Goal: Task Accomplishment & Management: Use online tool/utility

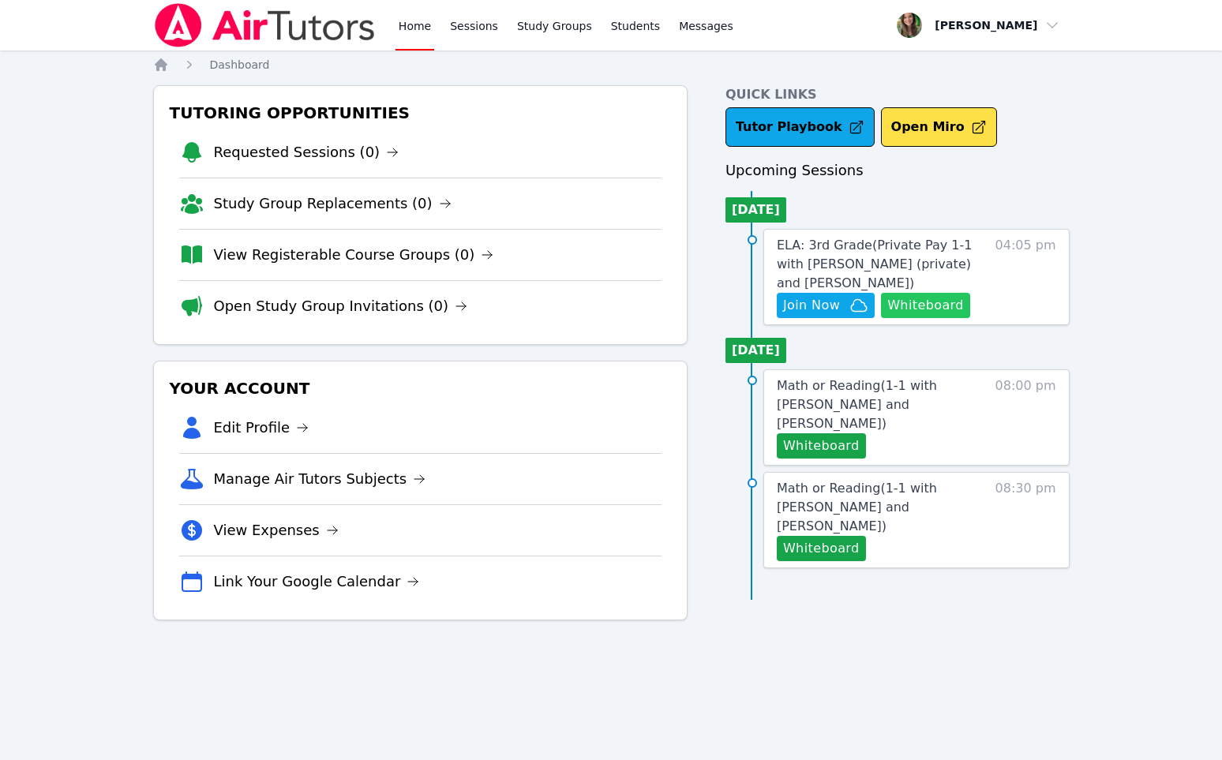
click at [914, 309] on button "Whiteboard" at bounding box center [925, 305] width 89 height 25
click at [826, 311] on span "Join Now" at bounding box center [811, 305] width 57 height 19
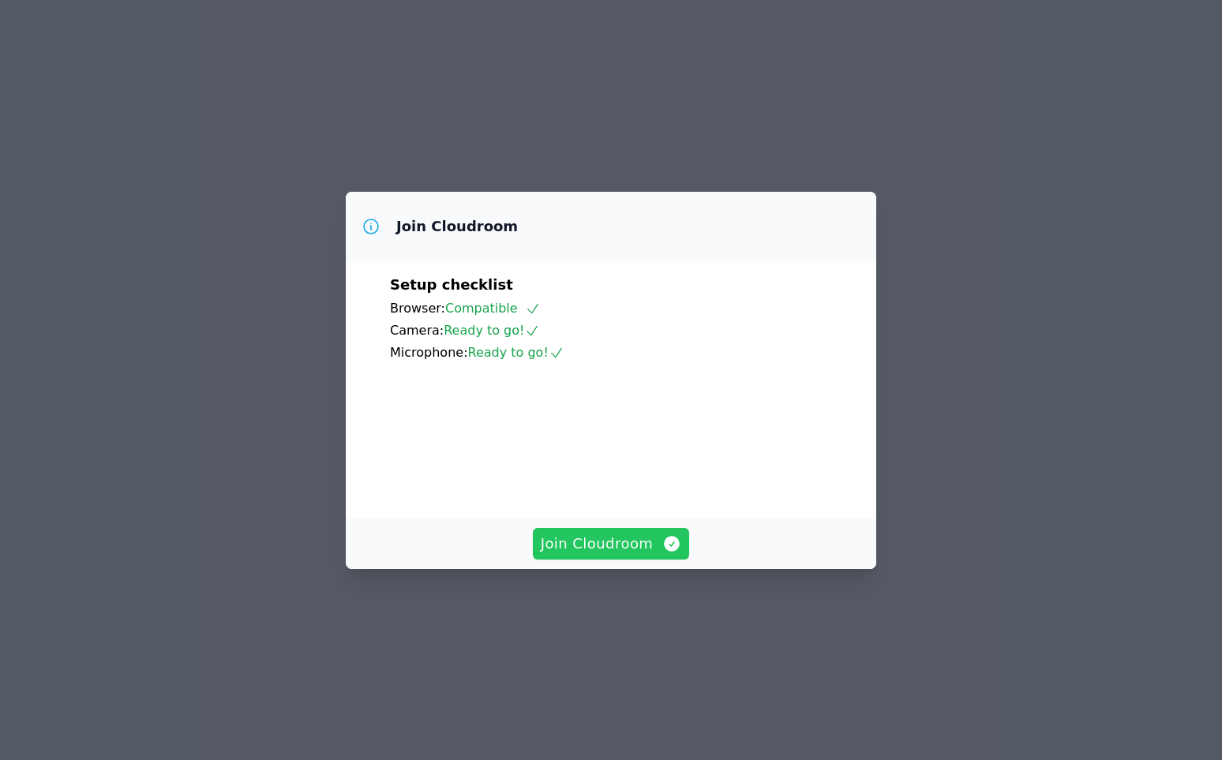
click at [564, 555] on span "Join Cloudroom" at bounding box center [611, 544] width 141 height 22
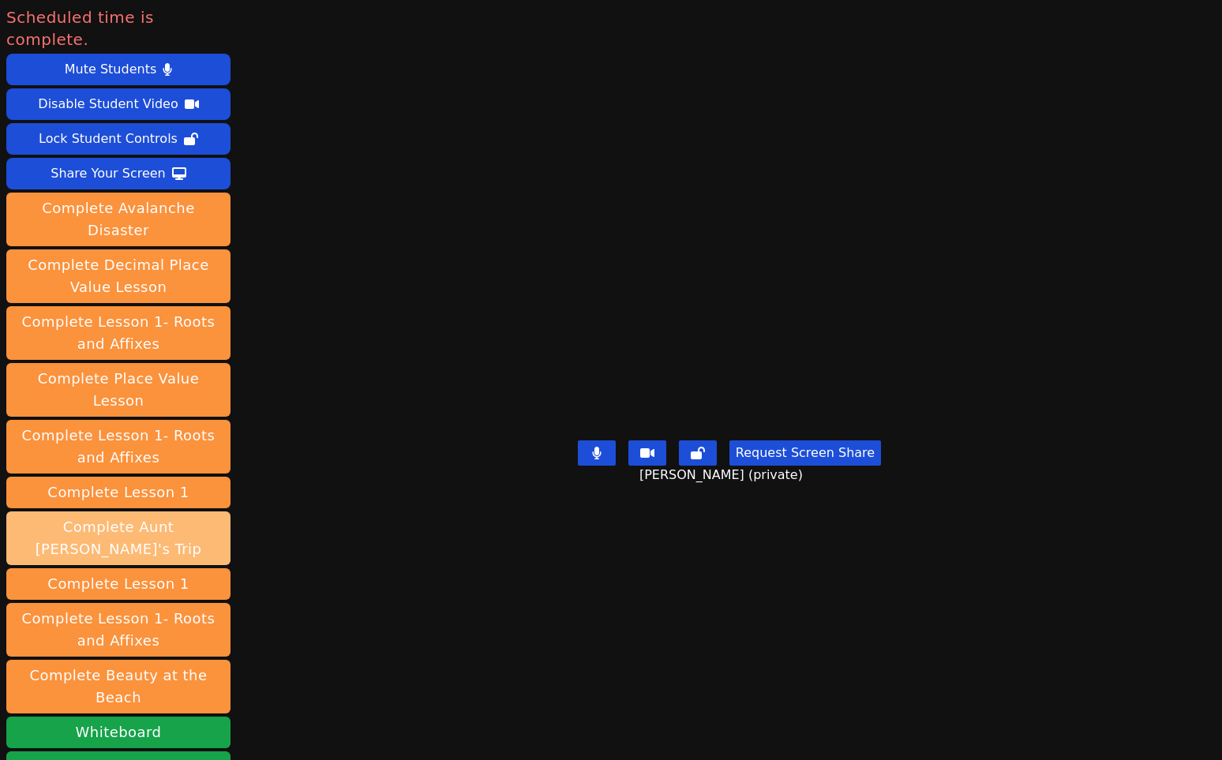
scroll to position [187, 0]
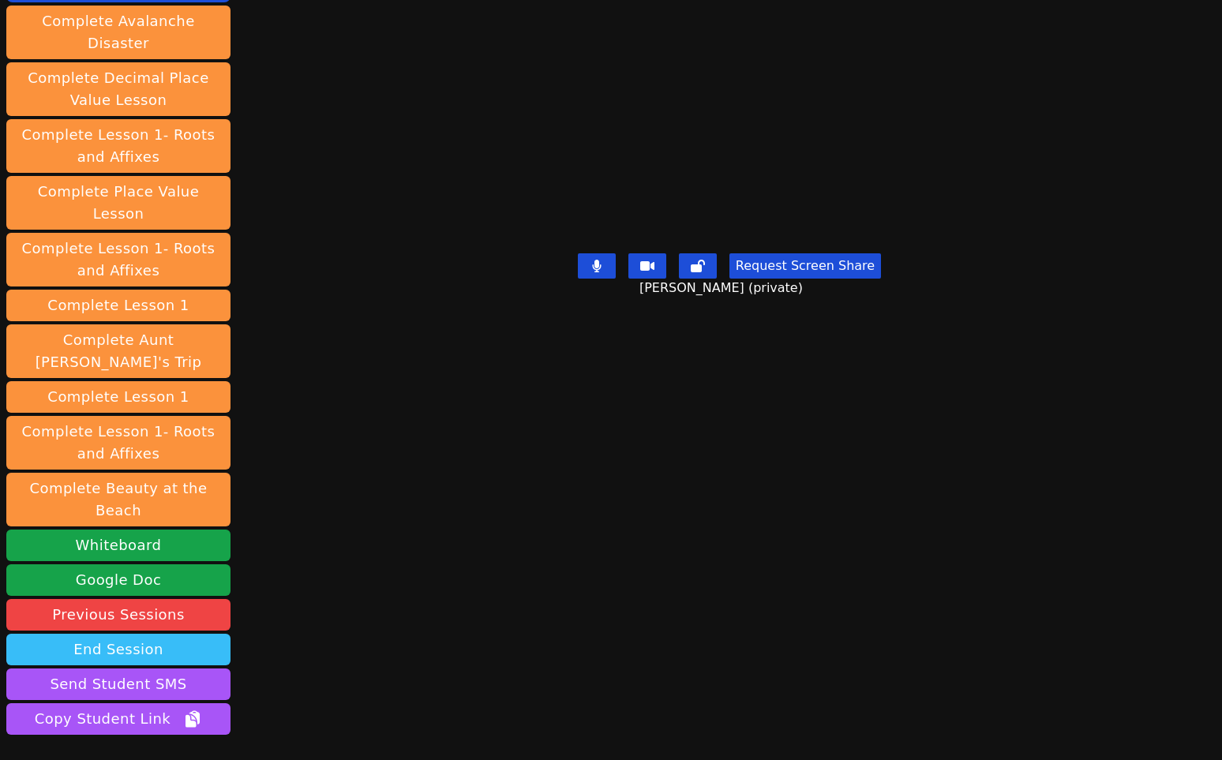
click at [144, 634] on button "End Session" at bounding box center [118, 650] width 224 height 32
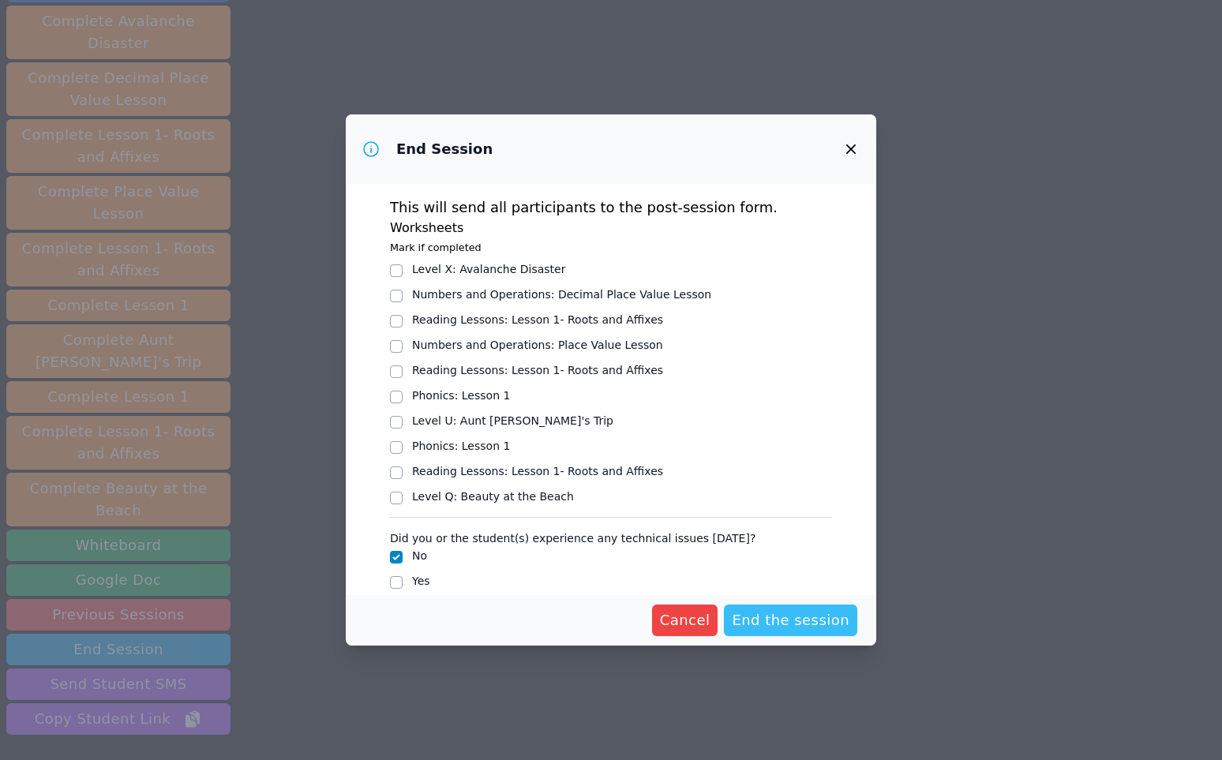
click at [815, 619] on span "End the session" at bounding box center [791, 620] width 118 height 22
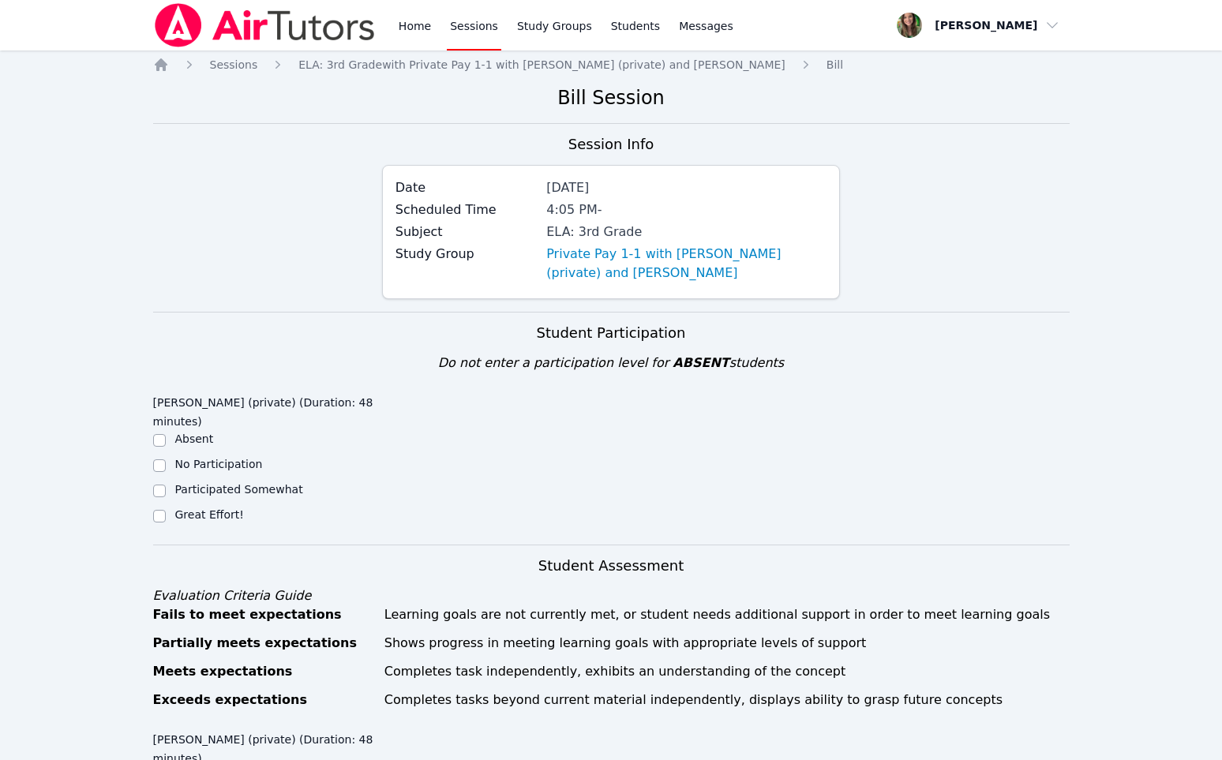
scroll to position [14, 0]
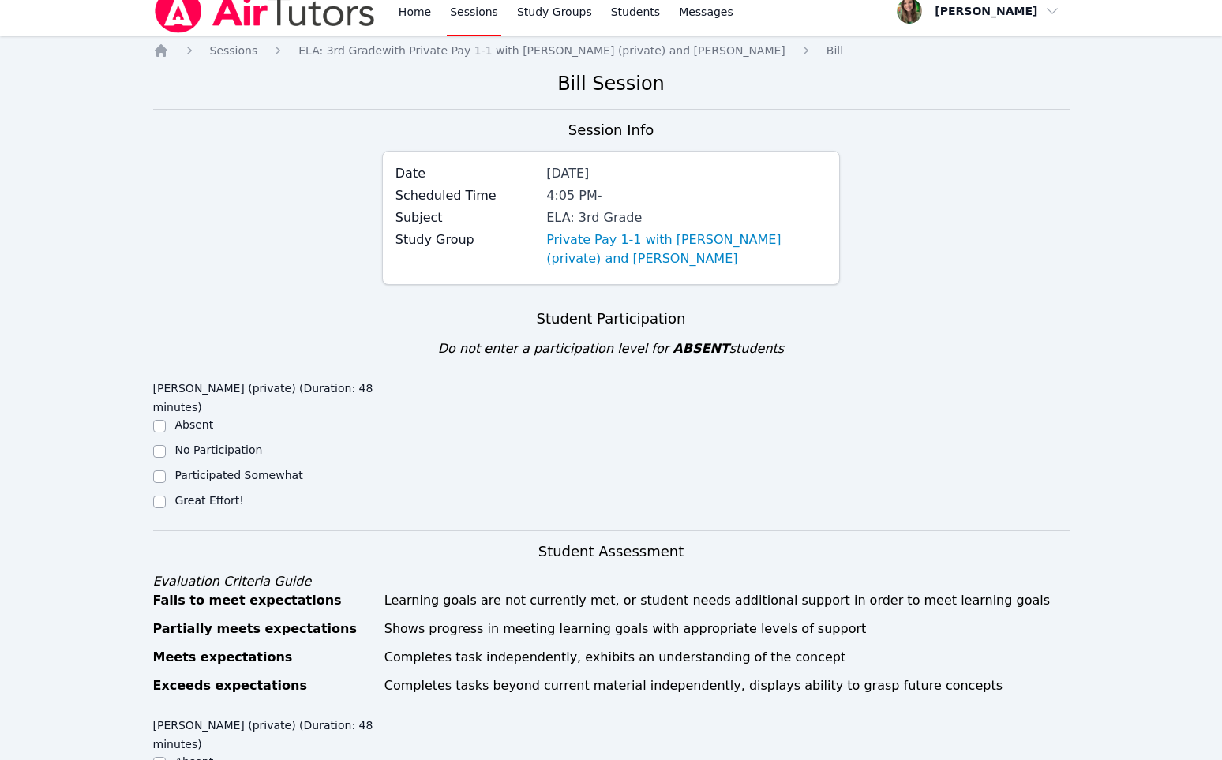
click at [157, 502] on input "Great Effort!" at bounding box center [159, 502] width 13 height 13
checkbox input "true"
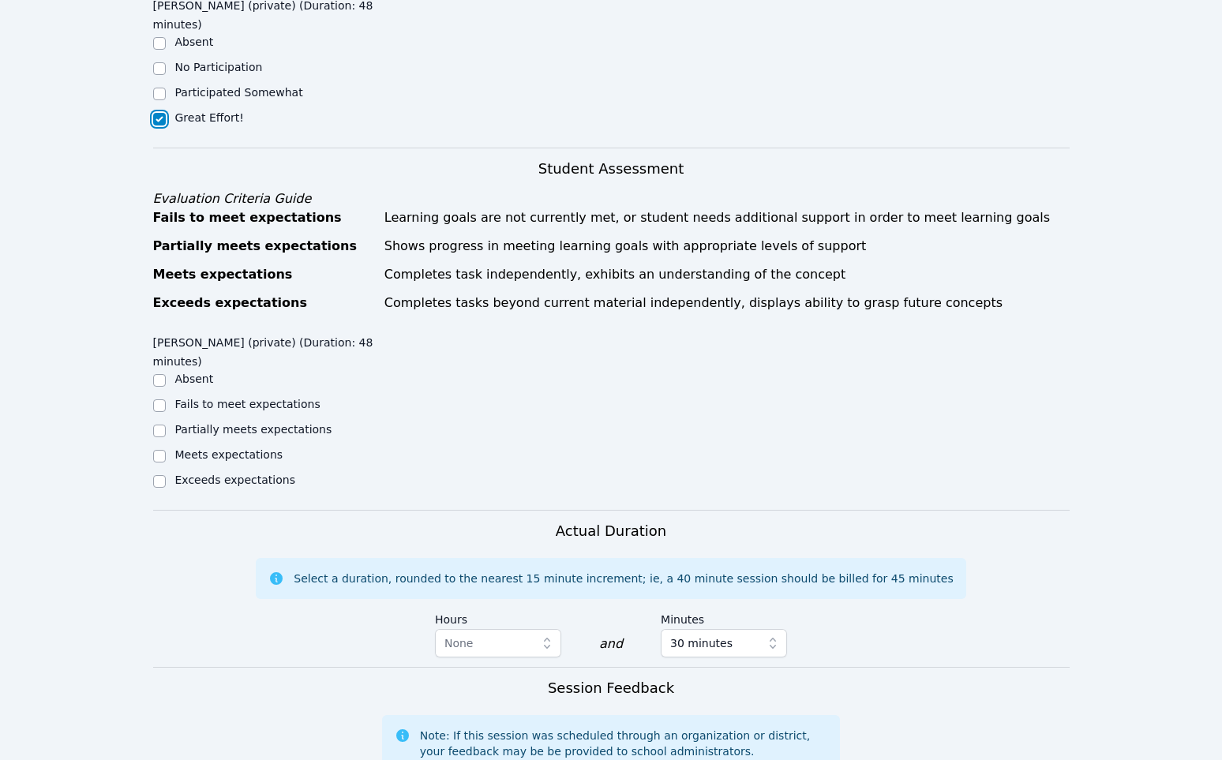
scroll to position [714, 0]
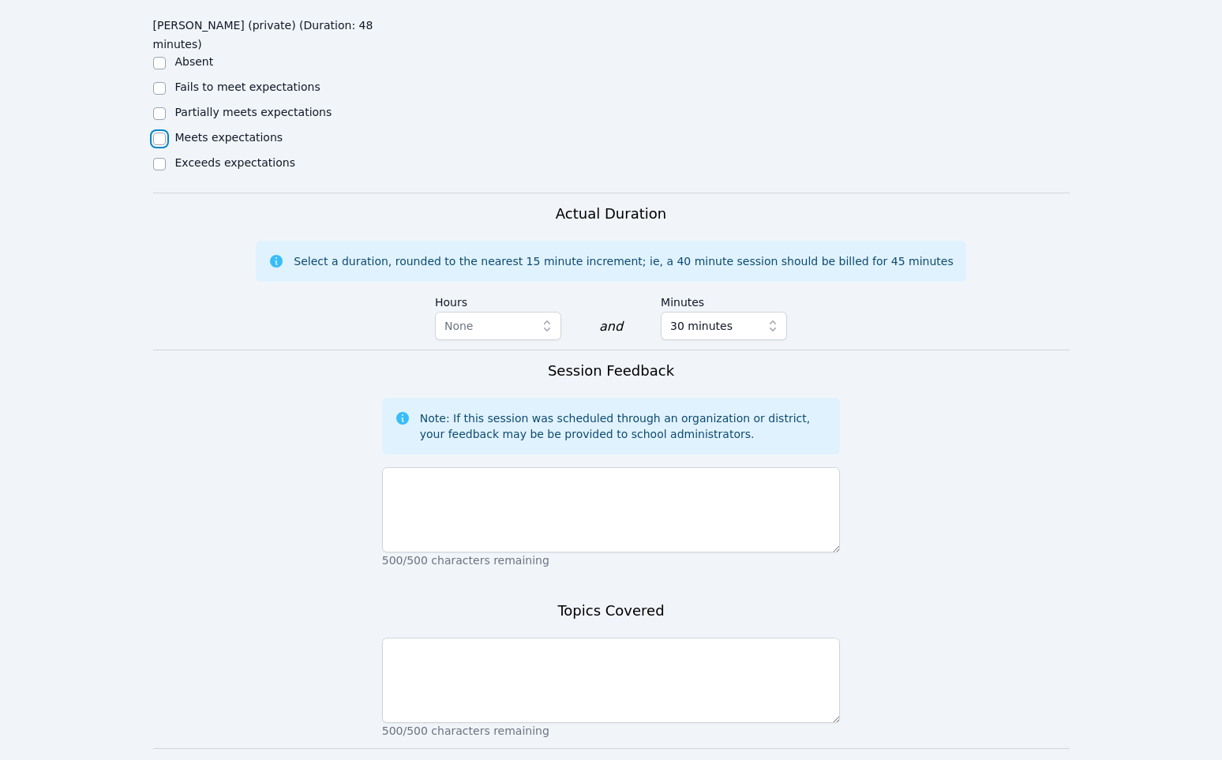
click at [160, 137] on input "Meets expectations" at bounding box center [159, 139] width 13 height 13
checkbox input "true"
click at [643, 562] on p "500/500 characters remaining" at bounding box center [611, 561] width 459 height 16
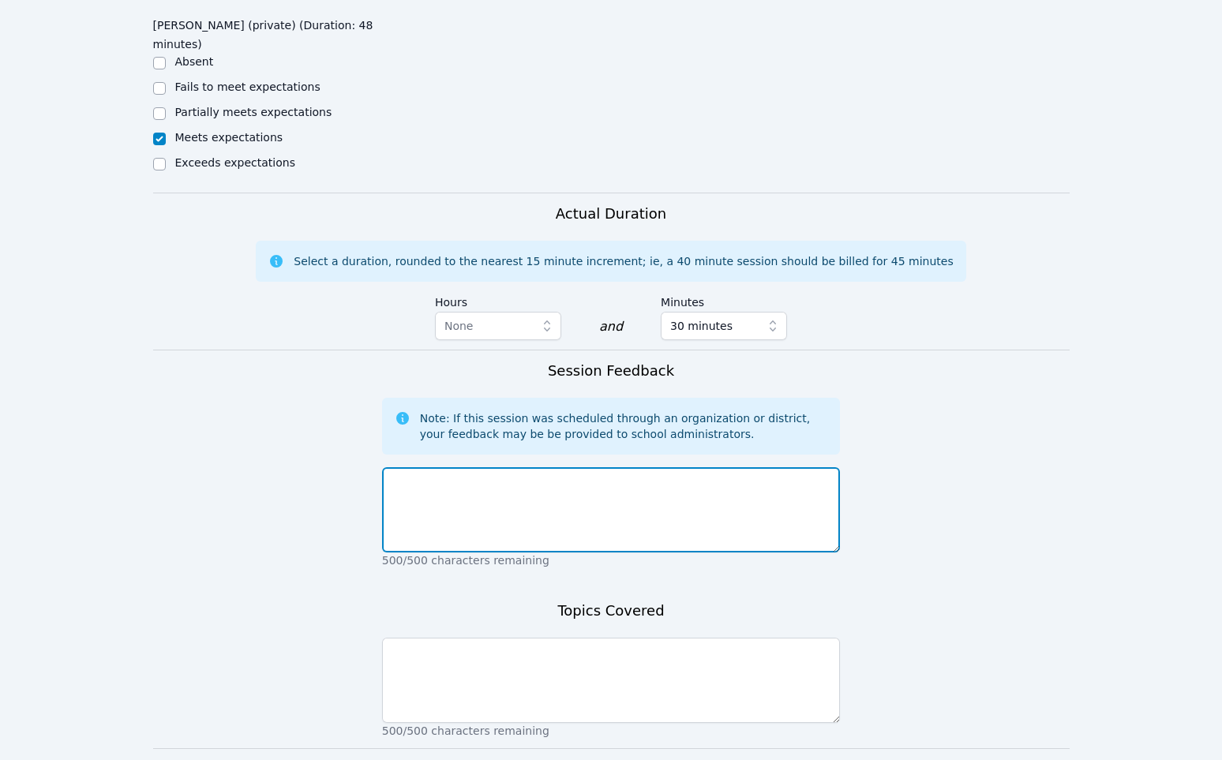
click at [613, 525] on textarea at bounding box center [611, 509] width 459 height 85
type textarea "Great session [DATE]! [PERSON_NAME] has made great progress and is truly perfor…"
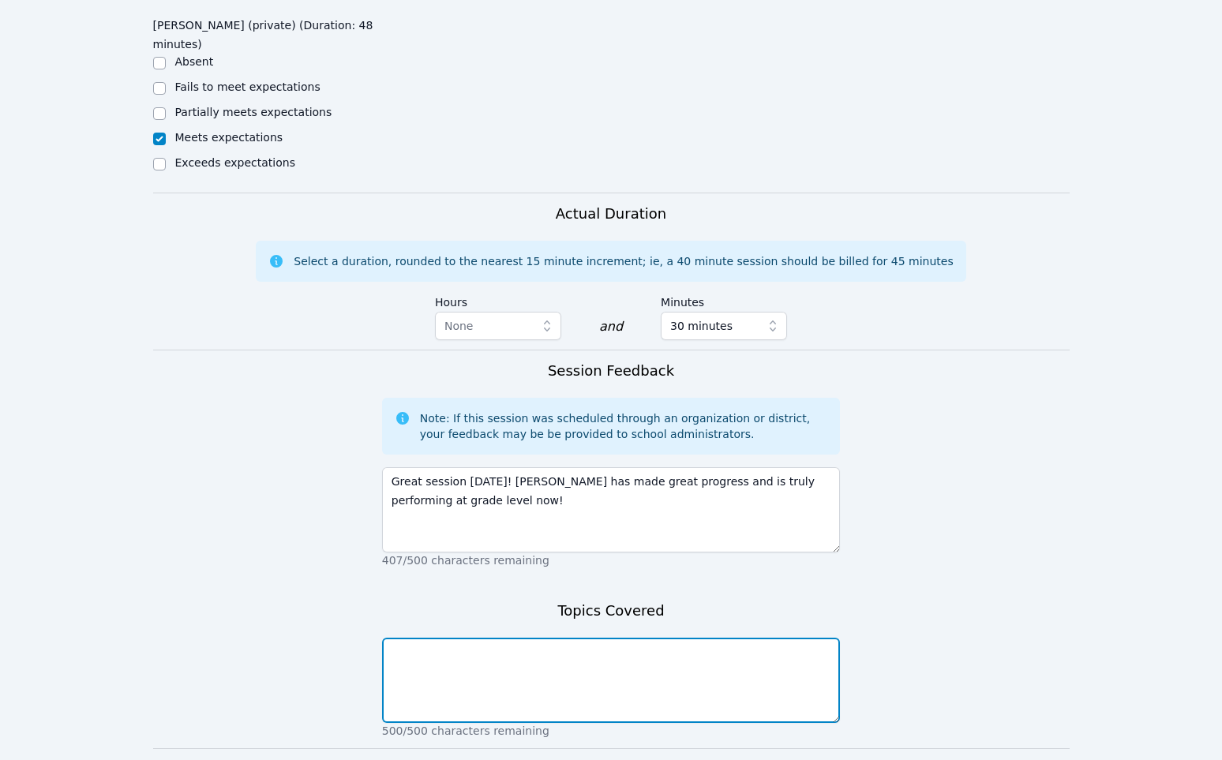
click at [600, 668] on textarea at bounding box center [611, 680] width 459 height 85
type textarea "m"
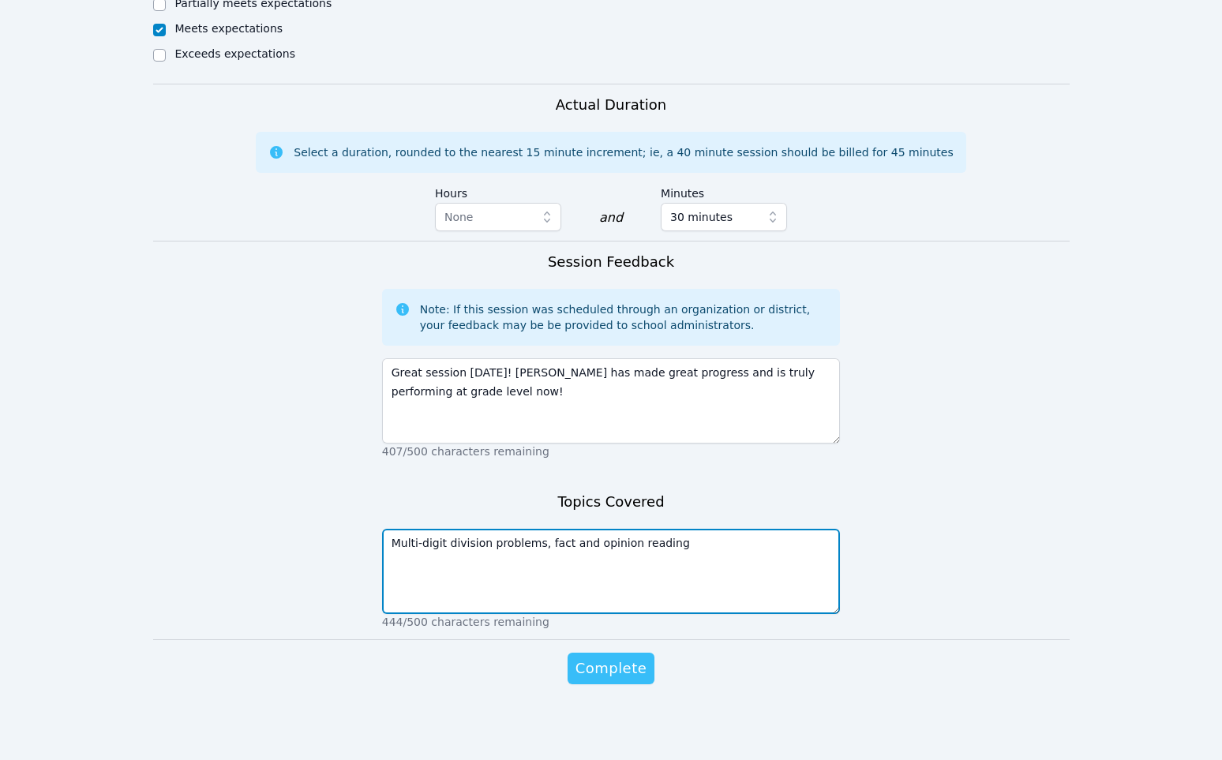
type textarea "Multi-digit division problems, fact and opinion reading"
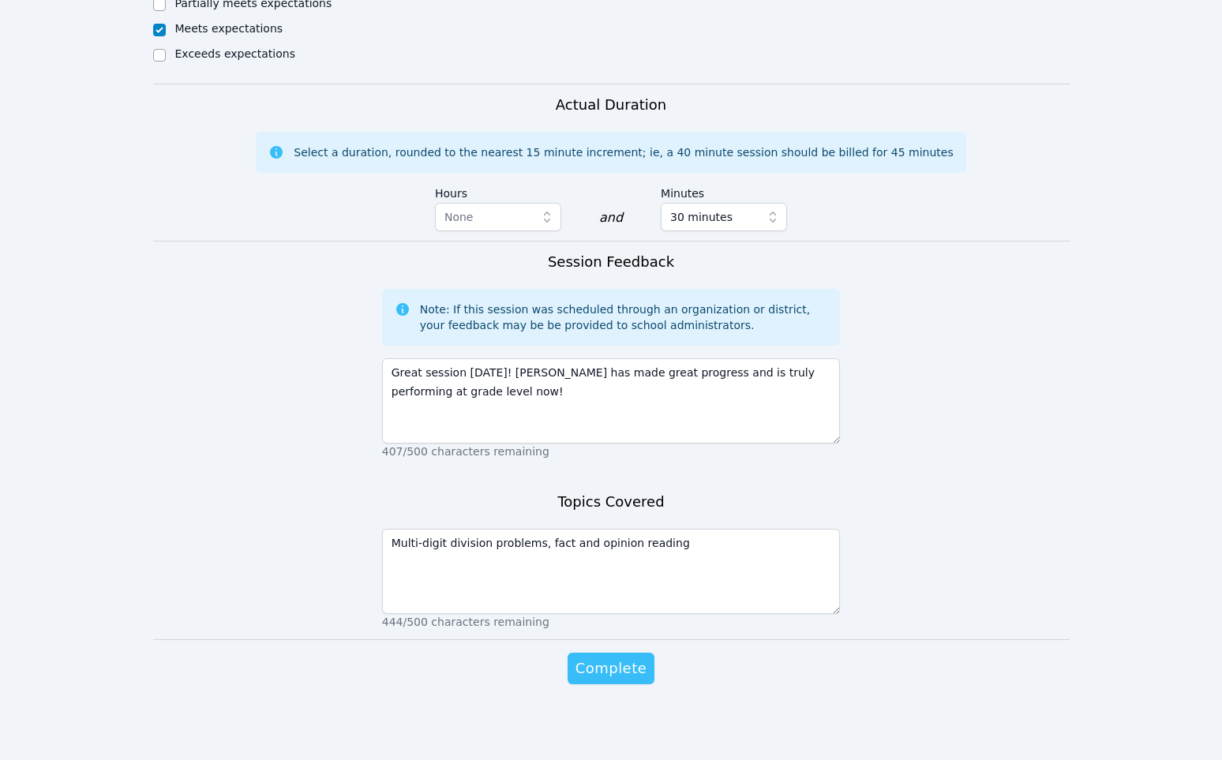
click at [624, 669] on span "Complete" at bounding box center [610, 669] width 71 height 22
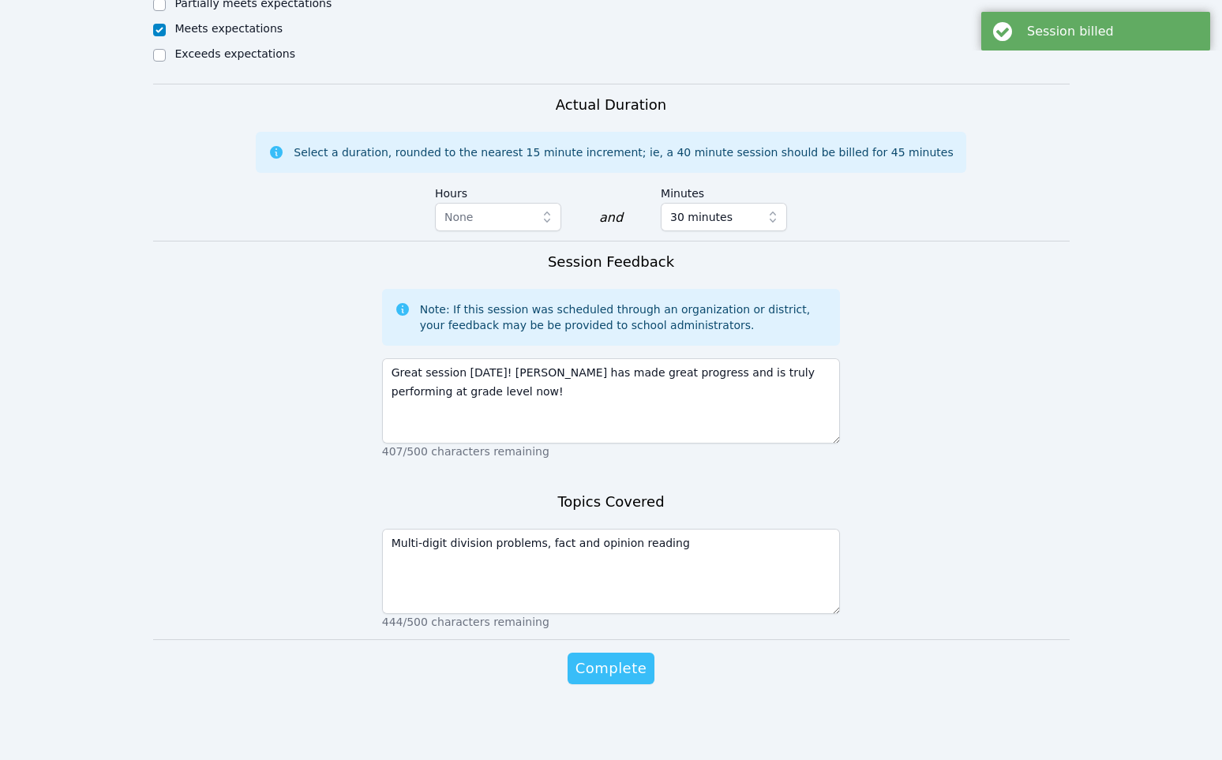
scroll to position [0, 0]
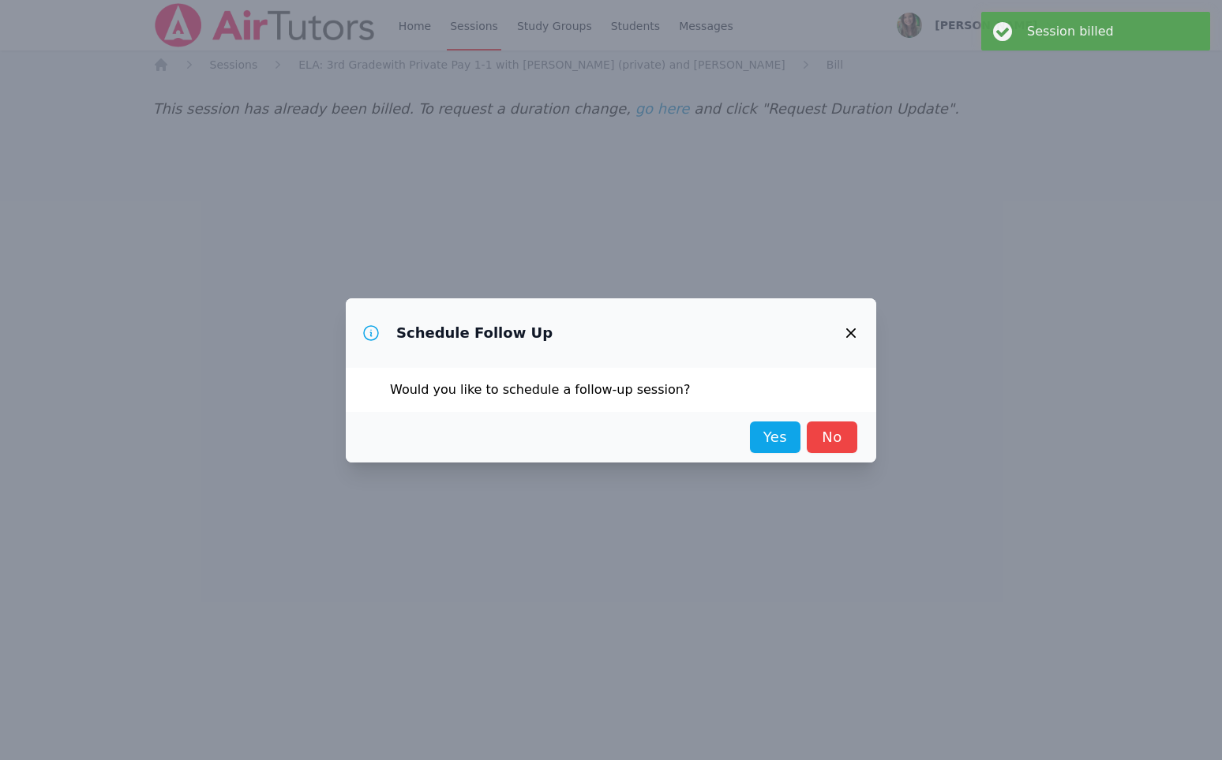
click at [851, 340] on icon "button" at bounding box center [850, 333] width 19 height 19
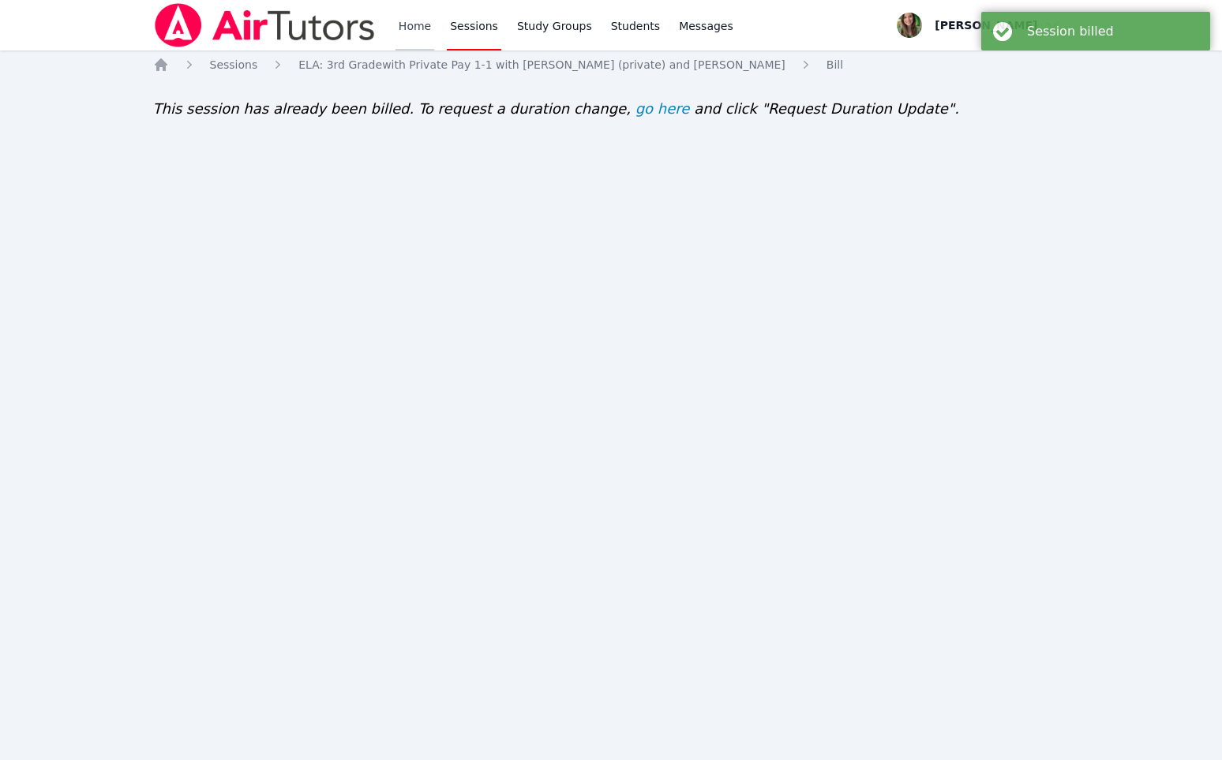
click at [415, 28] on link "Home" at bounding box center [414, 25] width 39 height 51
